Goal: Task Accomplishment & Management: Use online tool/utility

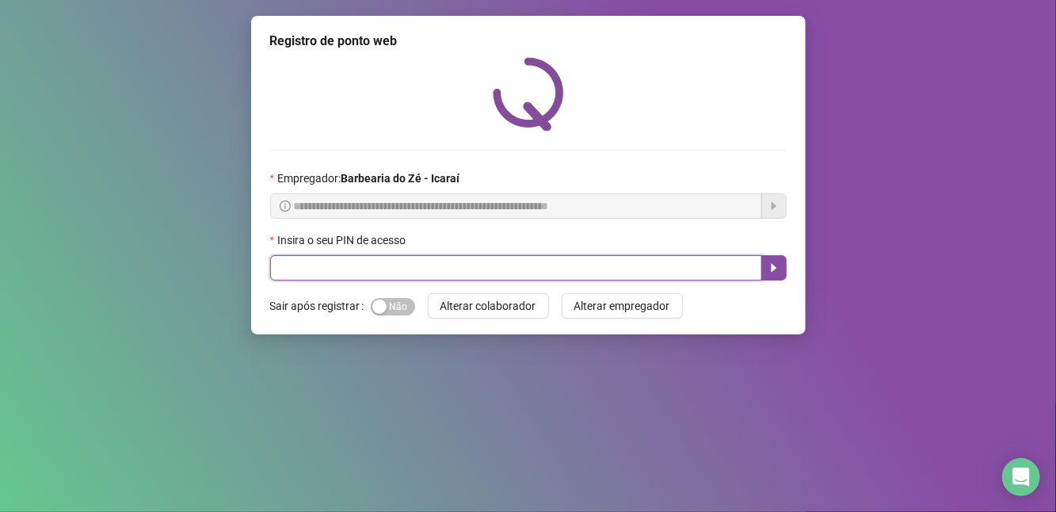
click at [342, 278] on input "text" at bounding box center [516, 267] width 492 height 25
type input "****"
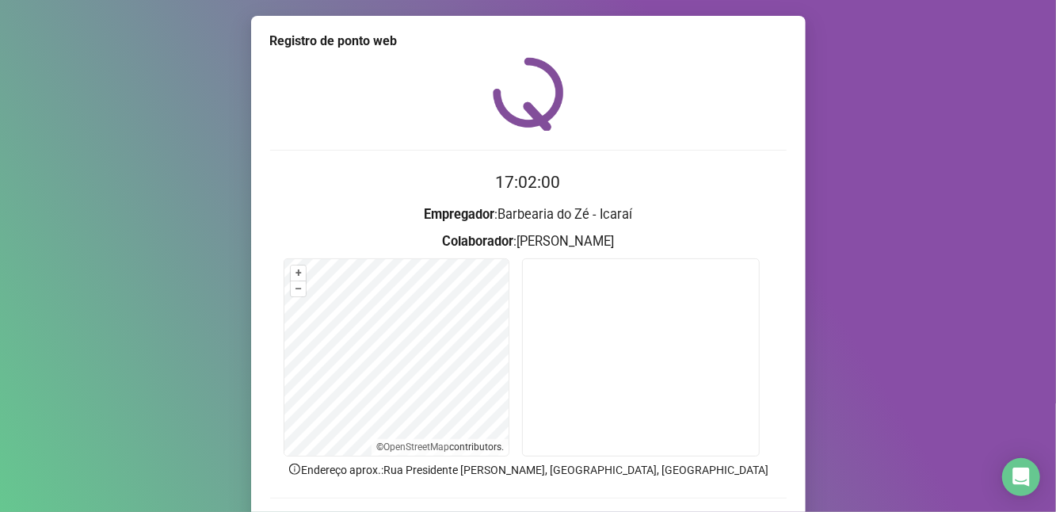
scroll to position [106, 0]
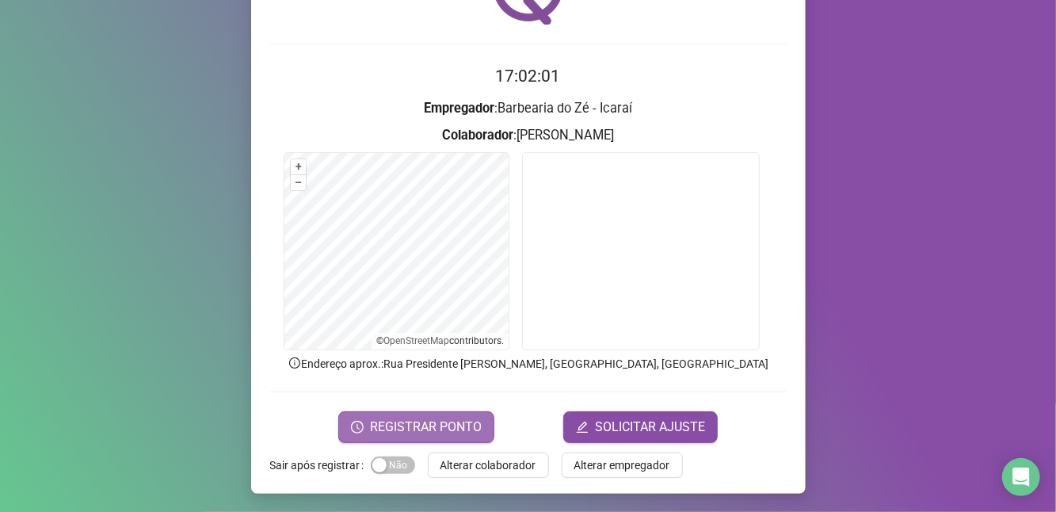
click at [416, 418] on span "REGISTRAR PONTO" at bounding box center [426, 427] width 112 height 19
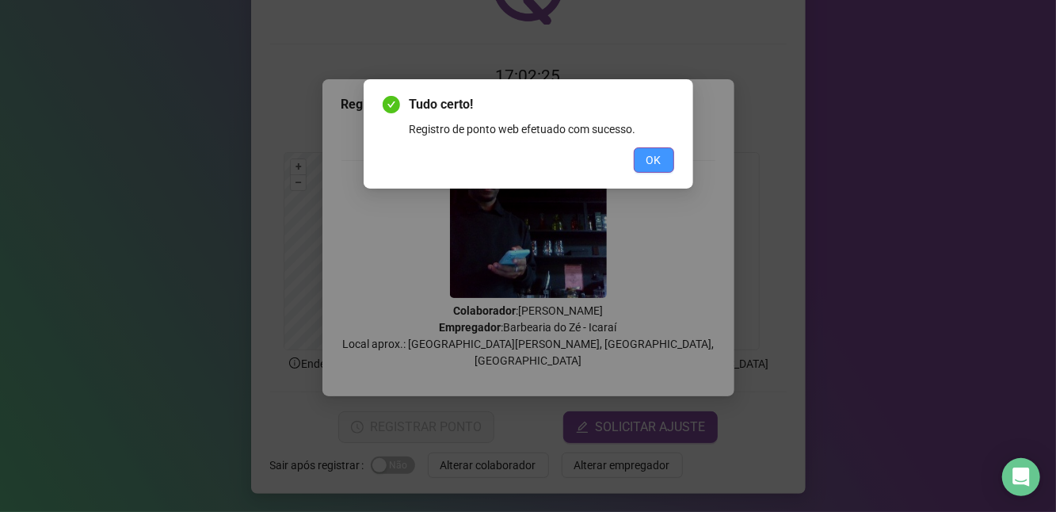
click at [651, 157] on span "OK" at bounding box center [654, 159] width 15 height 17
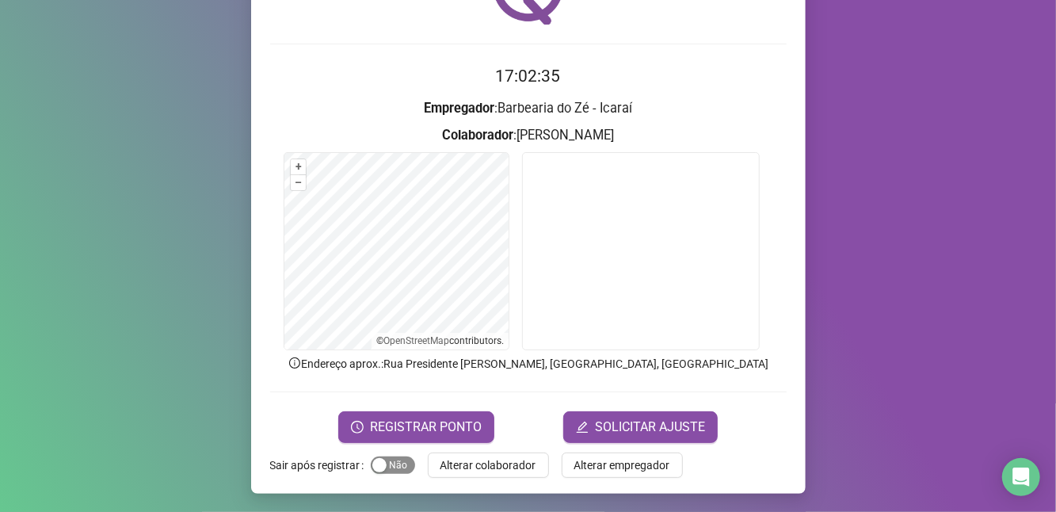
click at [393, 468] on span "Sim Não" at bounding box center [393, 464] width 44 height 17
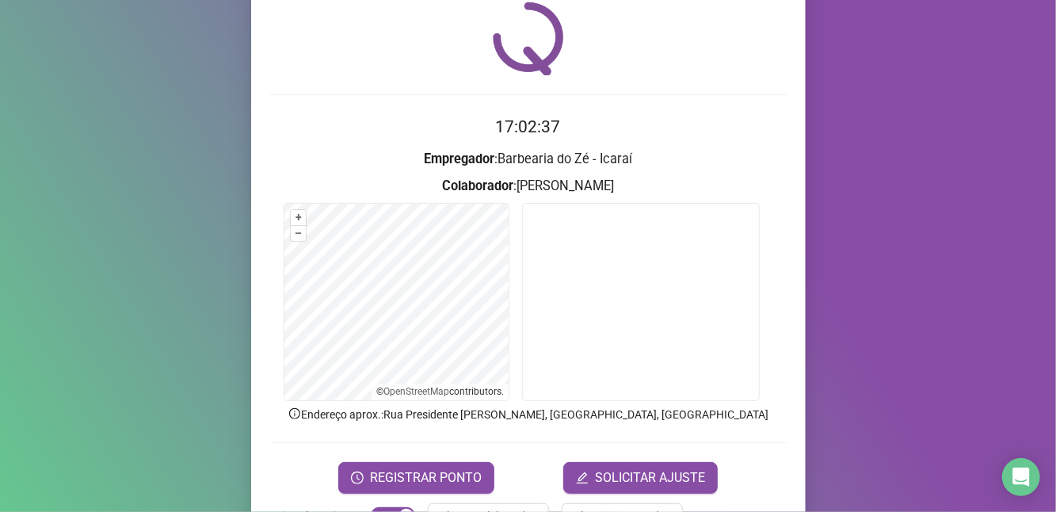
scroll to position [0, 0]
